Goal: Task Accomplishment & Management: Use online tool/utility

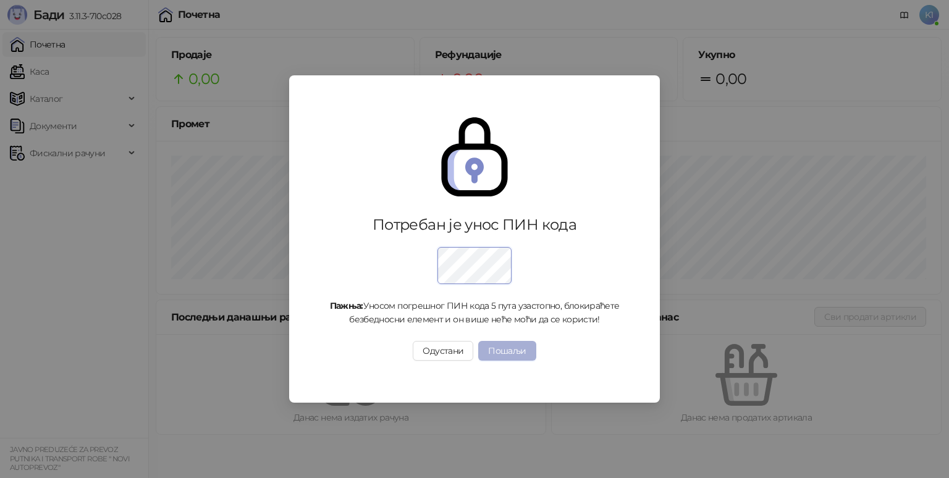
click at [492, 351] on button "Пошаљи" at bounding box center [506, 351] width 57 height 20
